Goal: Navigation & Orientation: Find specific page/section

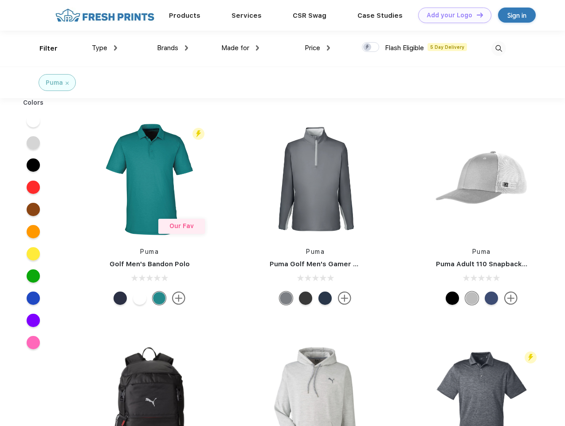
click at [452, 15] on link "Add your Logo Design Tool" at bounding box center [454, 16] width 73 height 16
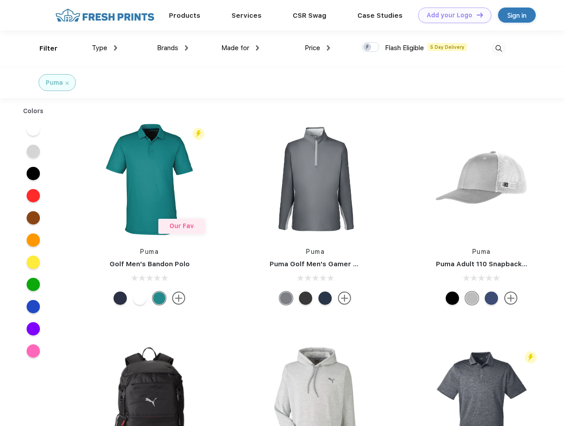
click at [0, 0] on div "Design Tool" at bounding box center [0, 0] width 0 height 0
click at [476, 15] on link "Add your Logo Design Tool" at bounding box center [454, 16] width 73 height 16
click at [43, 48] on div "Filter" at bounding box center [48, 48] width 18 height 10
click at [105, 48] on span "Type" at bounding box center [100, 48] width 16 height 8
click at [173, 48] on span "Brands" at bounding box center [167, 48] width 21 height 8
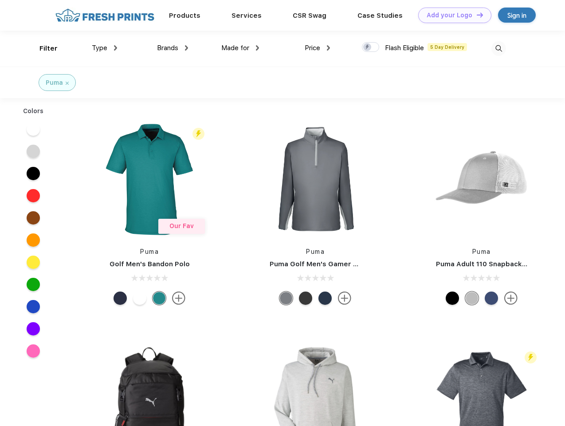
click at [241, 48] on span "Made for" at bounding box center [235, 48] width 28 height 8
click at [318, 48] on span "Price" at bounding box center [313, 48] width 16 height 8
click at [371, 47] on div at bounding box center [370, 47] width 17 height 10
click at [368, 47] on input "checkbox" at bounding box center [365, 45] width 6 height 6
click at [499, 48] on img at bounding box center [499, 48] width 15 height 15
